Goal: Information Seeking & Learning: Check status

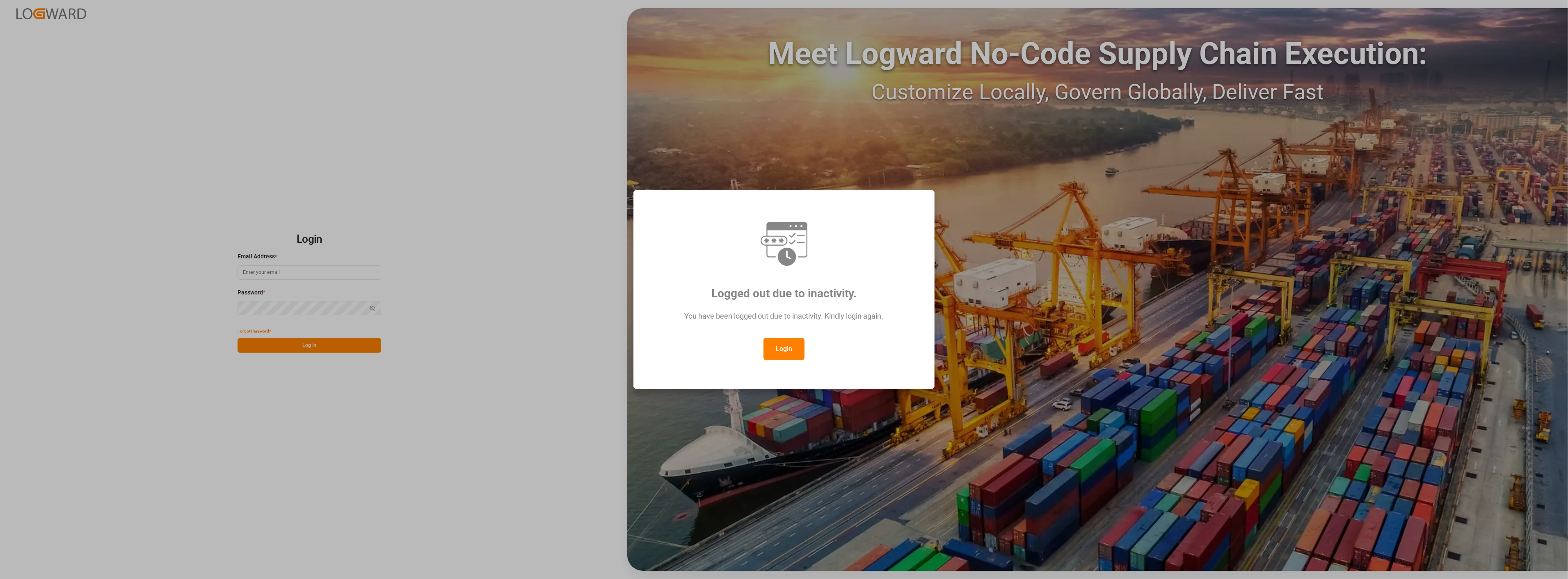
click at [791, 347] on button "Login" at bounding box center [784, 349] width 41 height 22
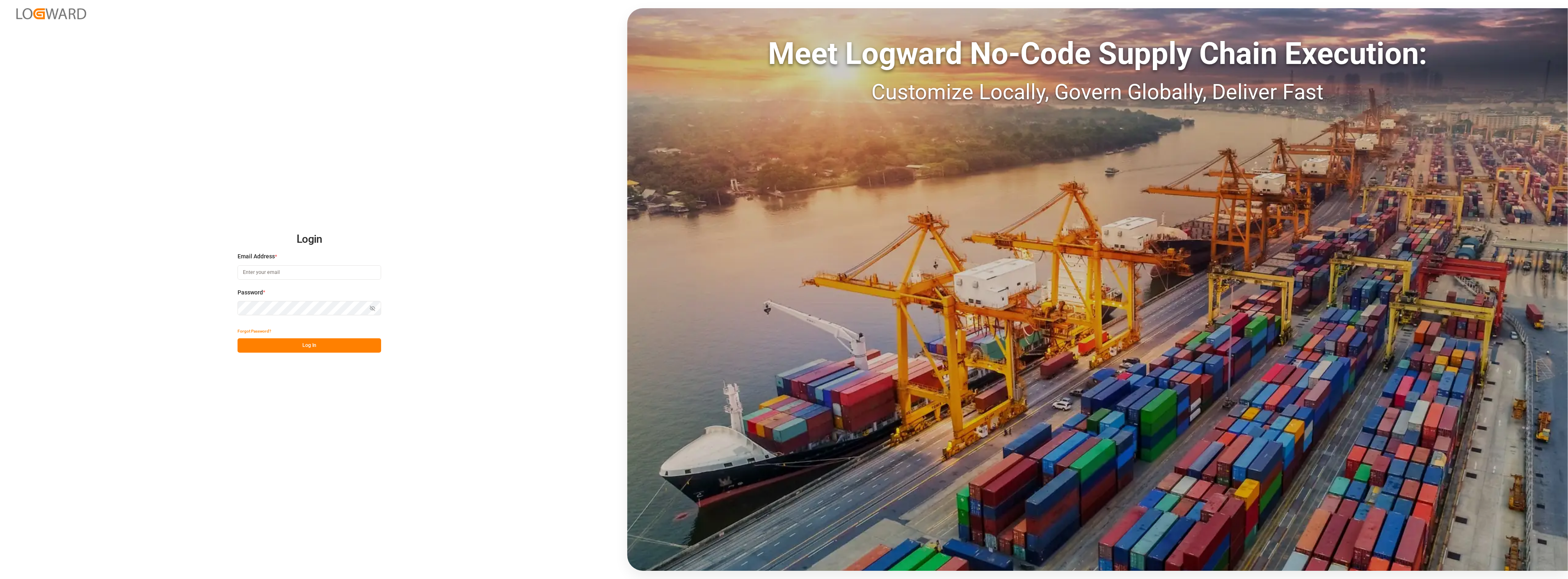
click at [292, 273] on input at bounding box center [309, 273] width 144 height 15
type input "[PERSON_NAME][EMAIL_ADDRESS][PERSON_NAME][DOMAIN_NAME]"
click at [314, 344] on button "Log In" at bounding box center [309, 346] width 144 height 15
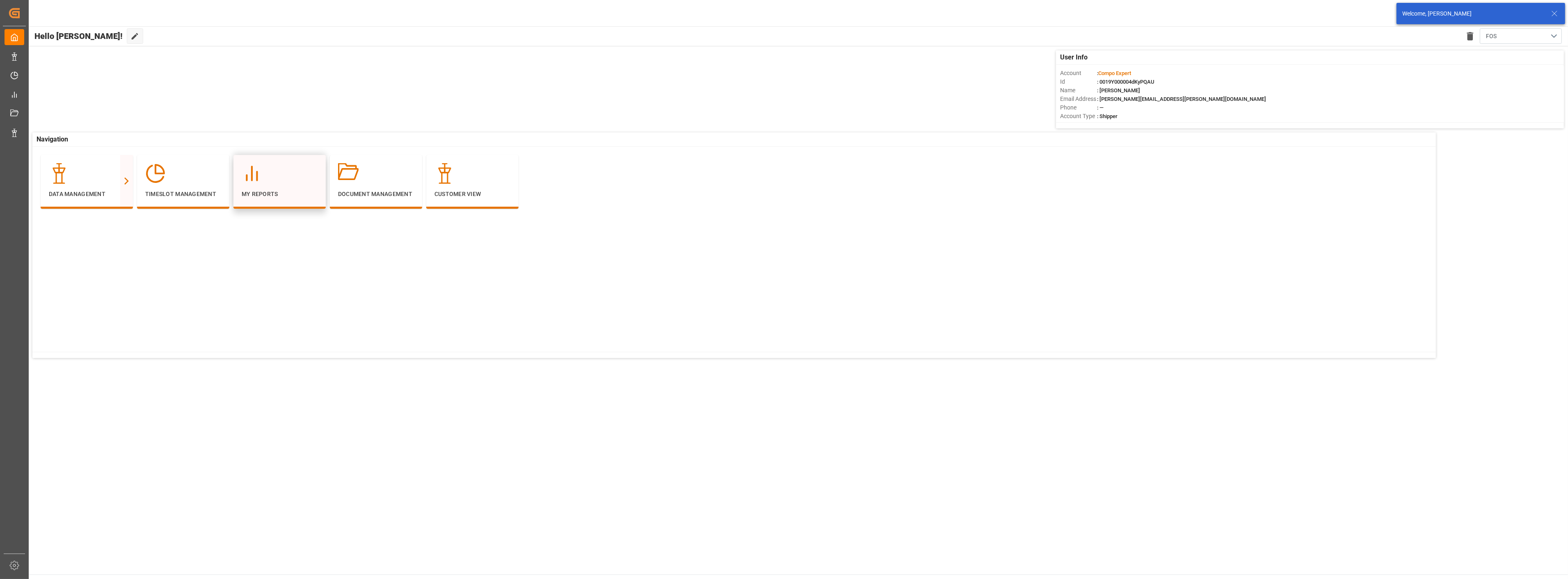
click at [277, 187] on div "My Reports" at bounding box center [279, 181] width 76 height 35
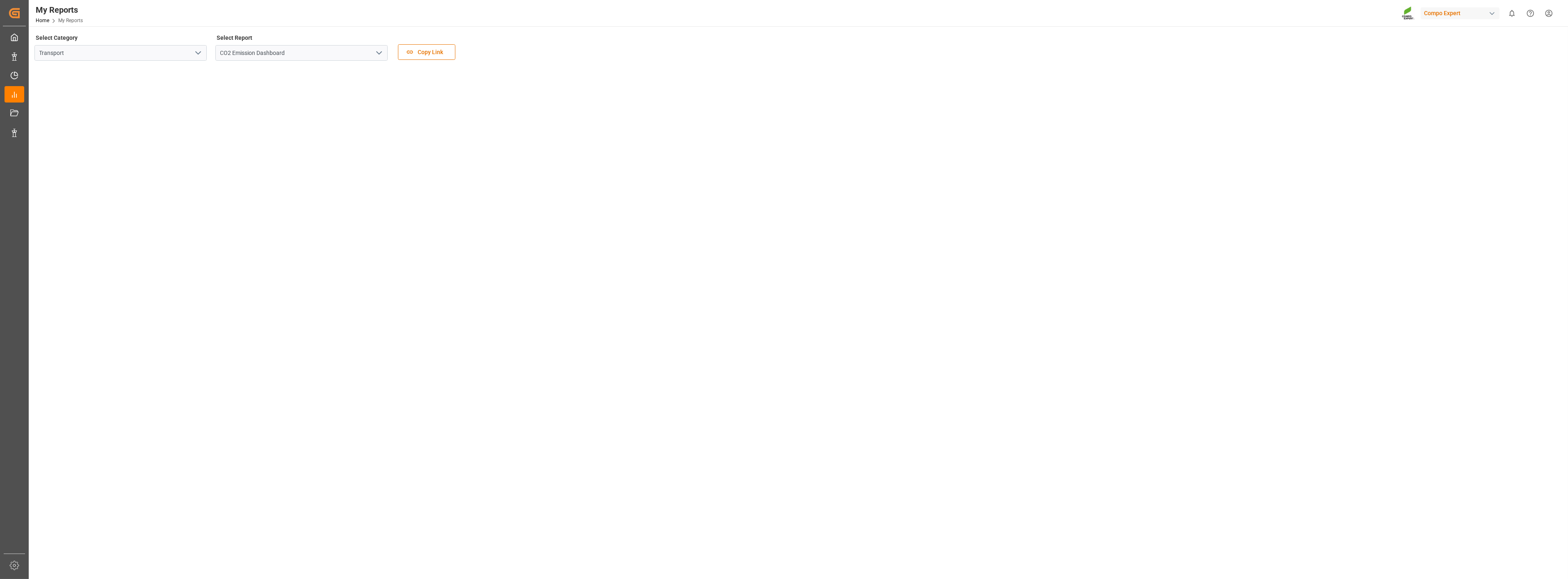
click at [378, 53] on polyline "open menu" at bounding box center [379, 53] width 5 height 2
click at [301, 90] on div "Detention and Demurrage Dashboard" at bounding box center [301, 89] width 171 height 18
click at [1188, 195] on tableau-viz at bounding box center [797, 380] width 1524 height 626
click at [715, 284] on tableau-viz at bounding box center [797, 380] width 1524 height 626
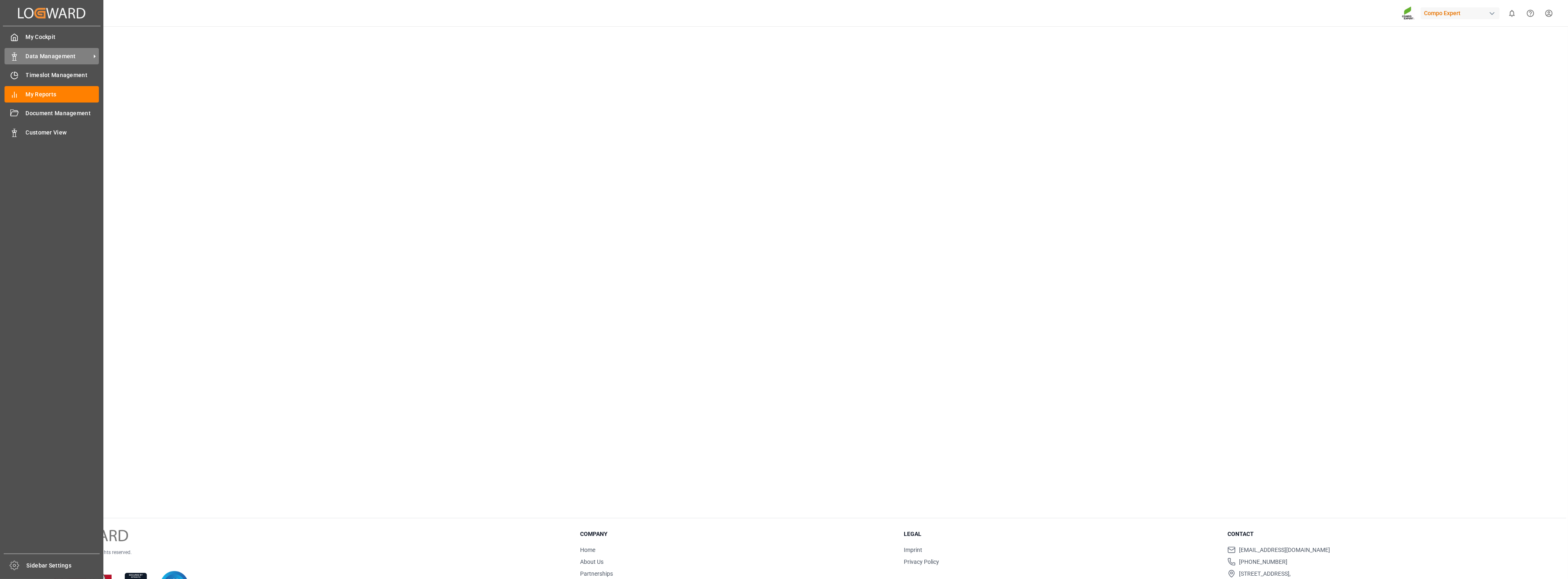
click at [38, 57] on span "Data Management" at bounding box center [58, 56] width 65 height 9
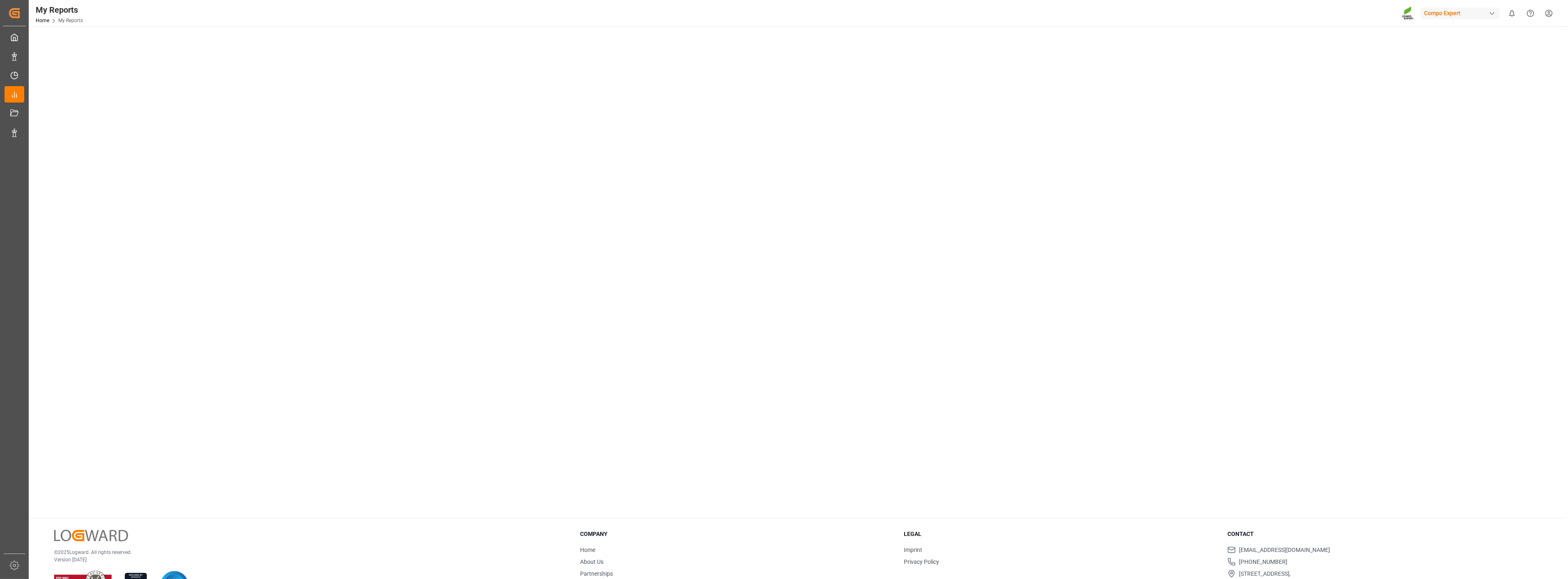
click at [927, 222] on tableau-viz at bounding box center [797, 198] width 1524 height 626
